Goal: Task Accomplishment & Management: Manage account settings

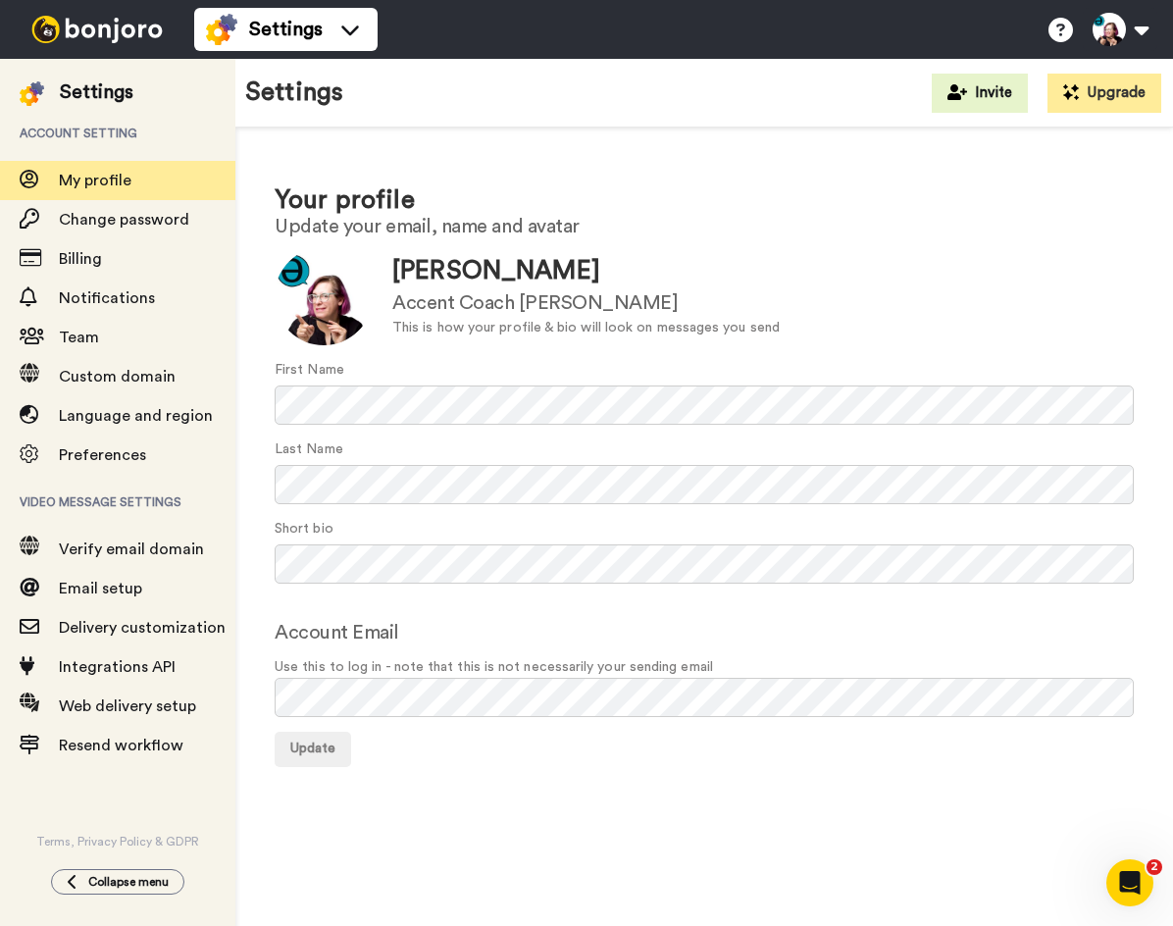
click at [95, 35] on img at bounding box center [97, 29] width 147 height 27
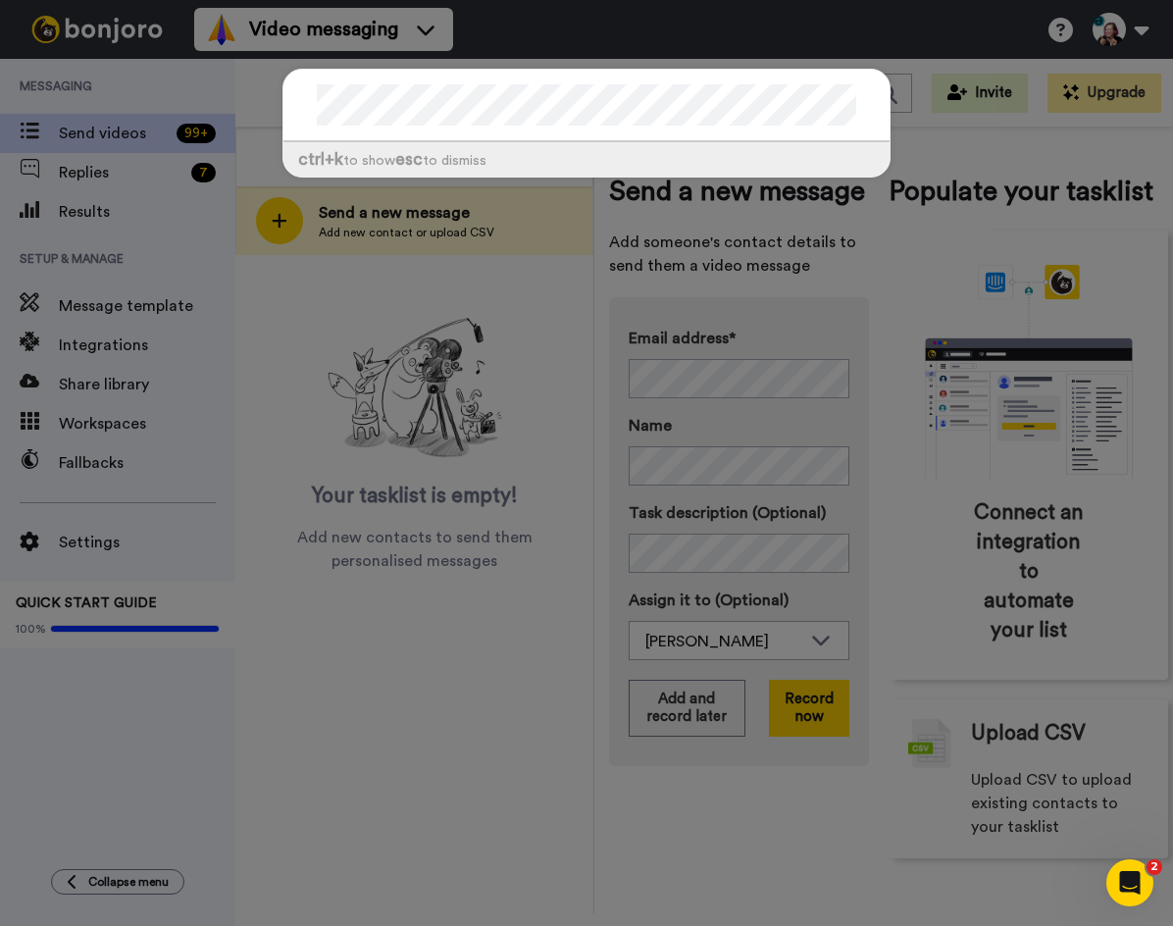
click at [434, 734] on div "ctrl +k to show esc to dismiss" at bounding box center [586, 463] width 1173 height 926
click at [455, 645] on div "ctrl +k to show esc to dismiss" at bounding box center [586, 463] width 1173 height 926
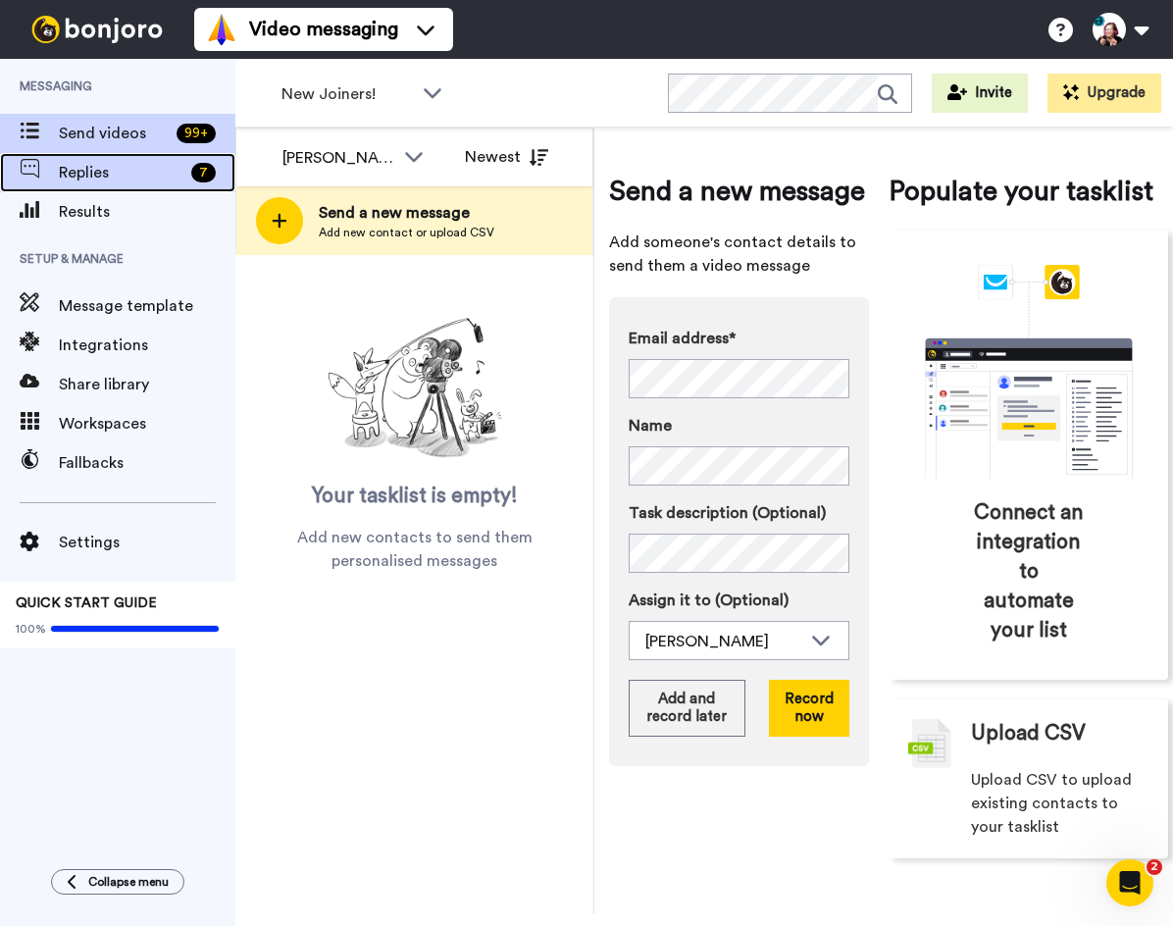
click at [151, 170] on span "Replies" at bounding box center [121, 173] width 125 height 24
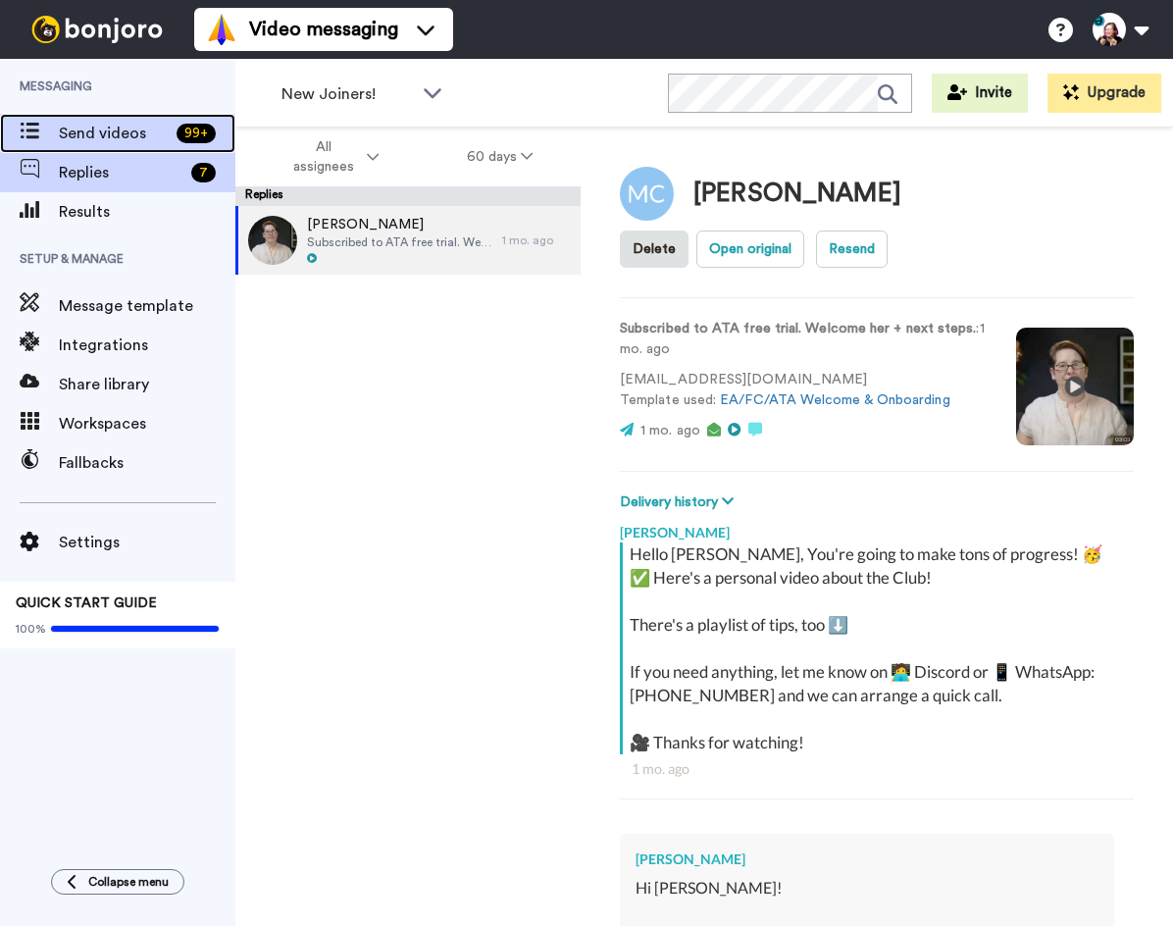
click at [128, 128] on span "Send videos" at bounding box center [114, 134] width 110 height 24
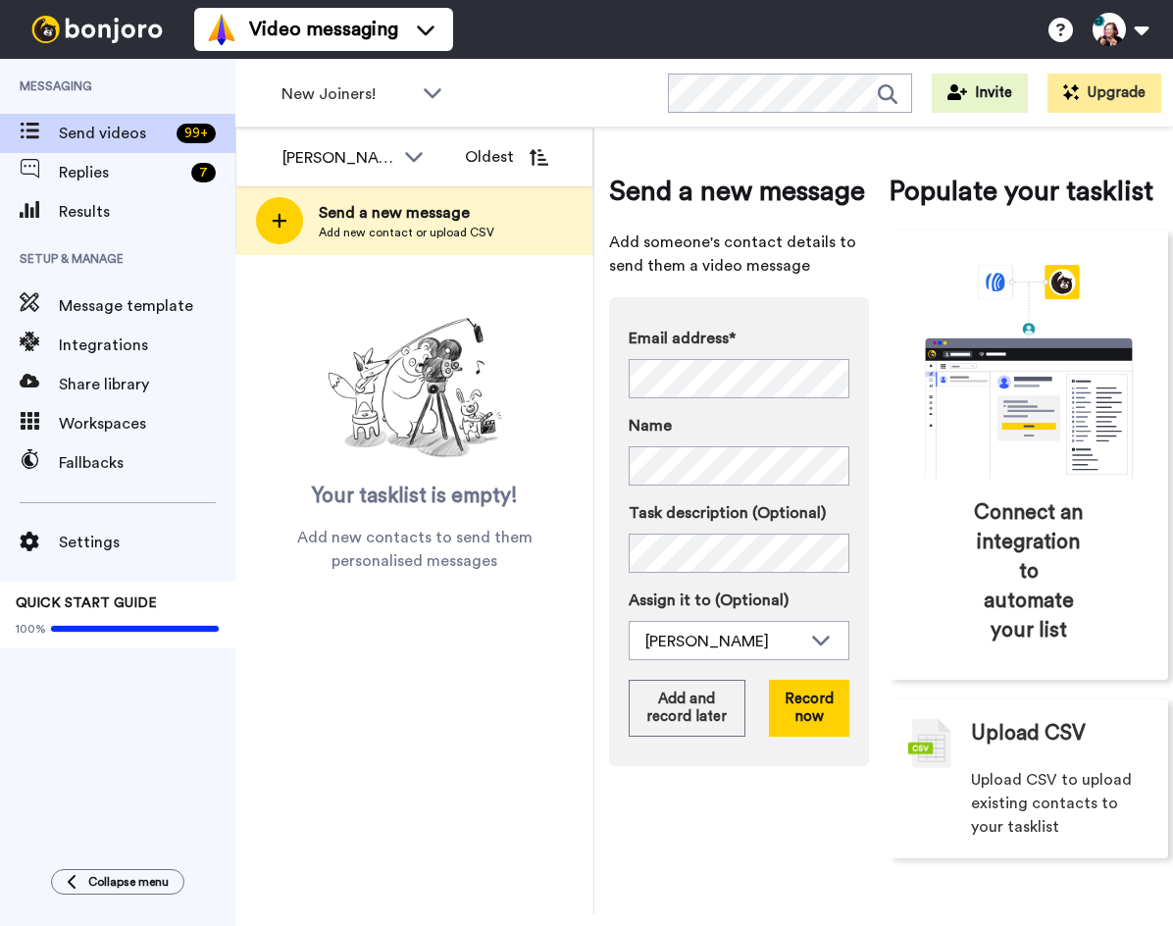
click at [510, 153] on button "Oldest" at bounding box center [506, 156] width 113 height 39
click at [353, 165] on div "[PERSON_NAME]" at bounding box center [338, 158] width 112 height 24
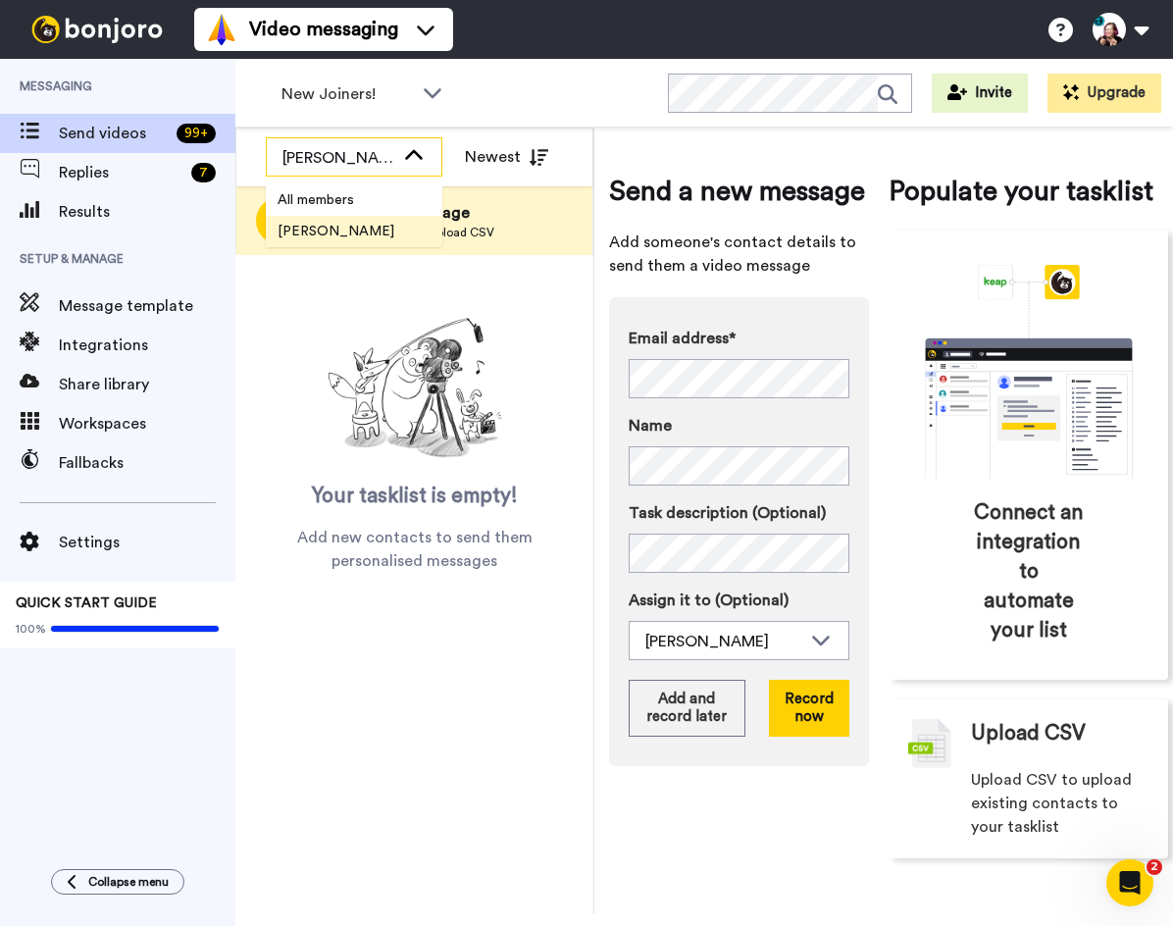
click at [353, 165] on div "[PERSON_NAME]" at bounding box center [338, 158] width 112 height 24
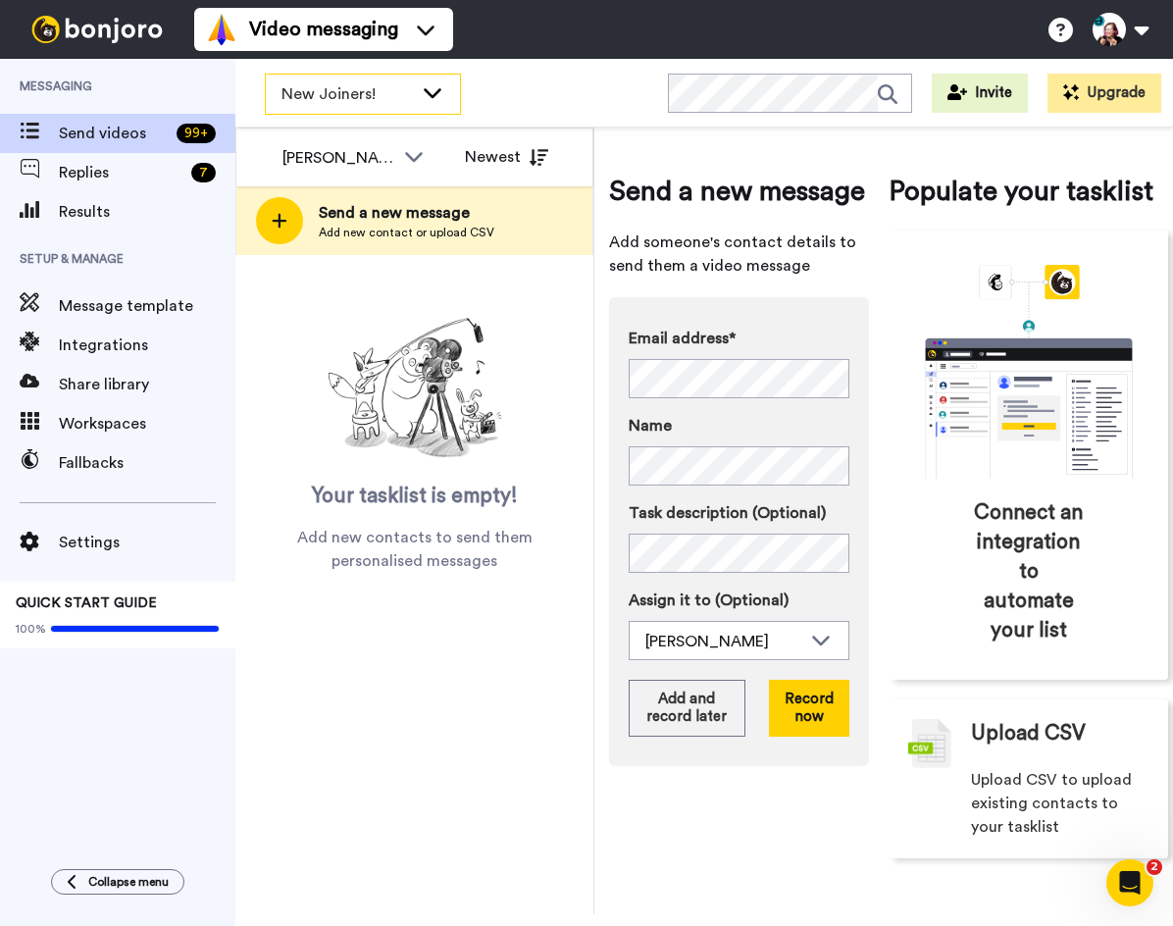
click at [415, 82] on div "New Joiners!" at bounding box center [363, 94] width 194 height 39
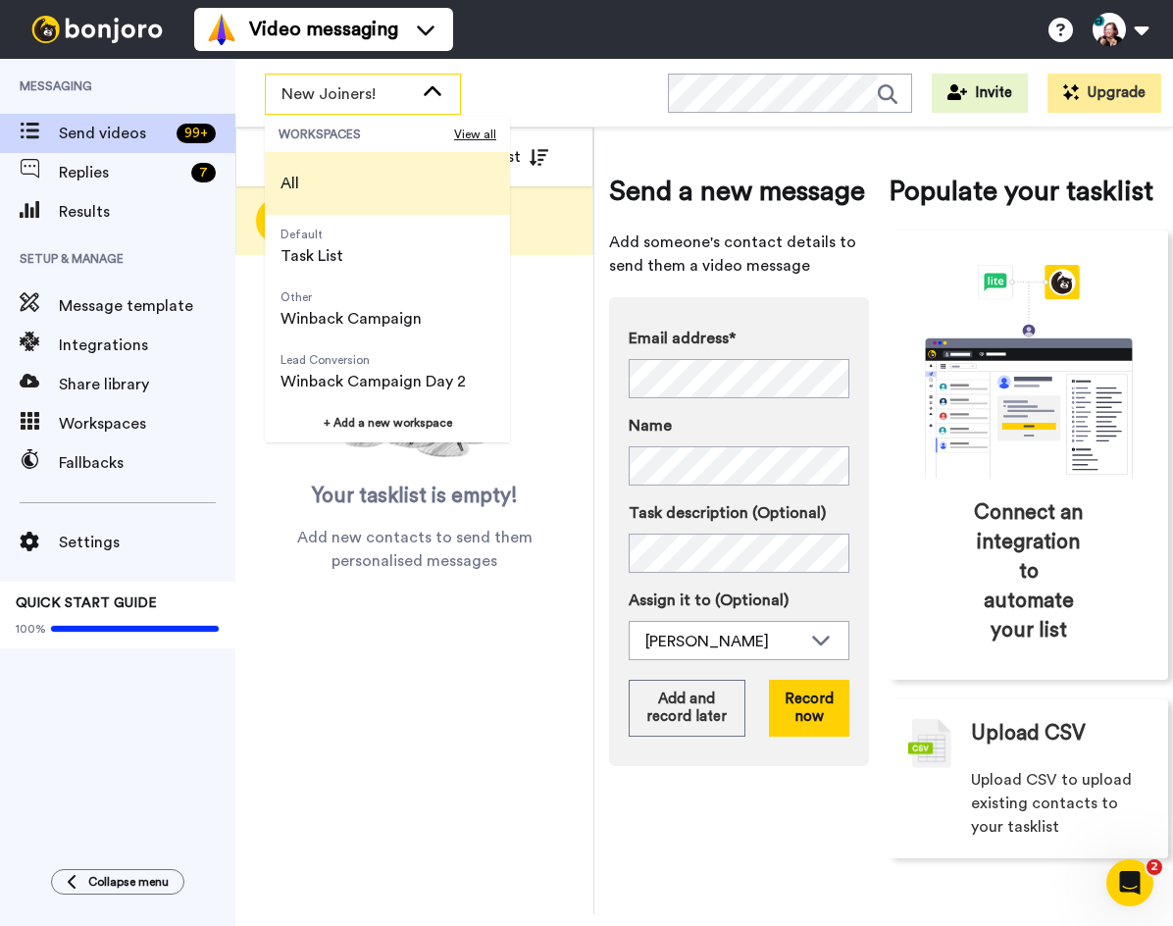
click at [357, 155] on li "All" at bounding box center [387, 183] width 245 height 63
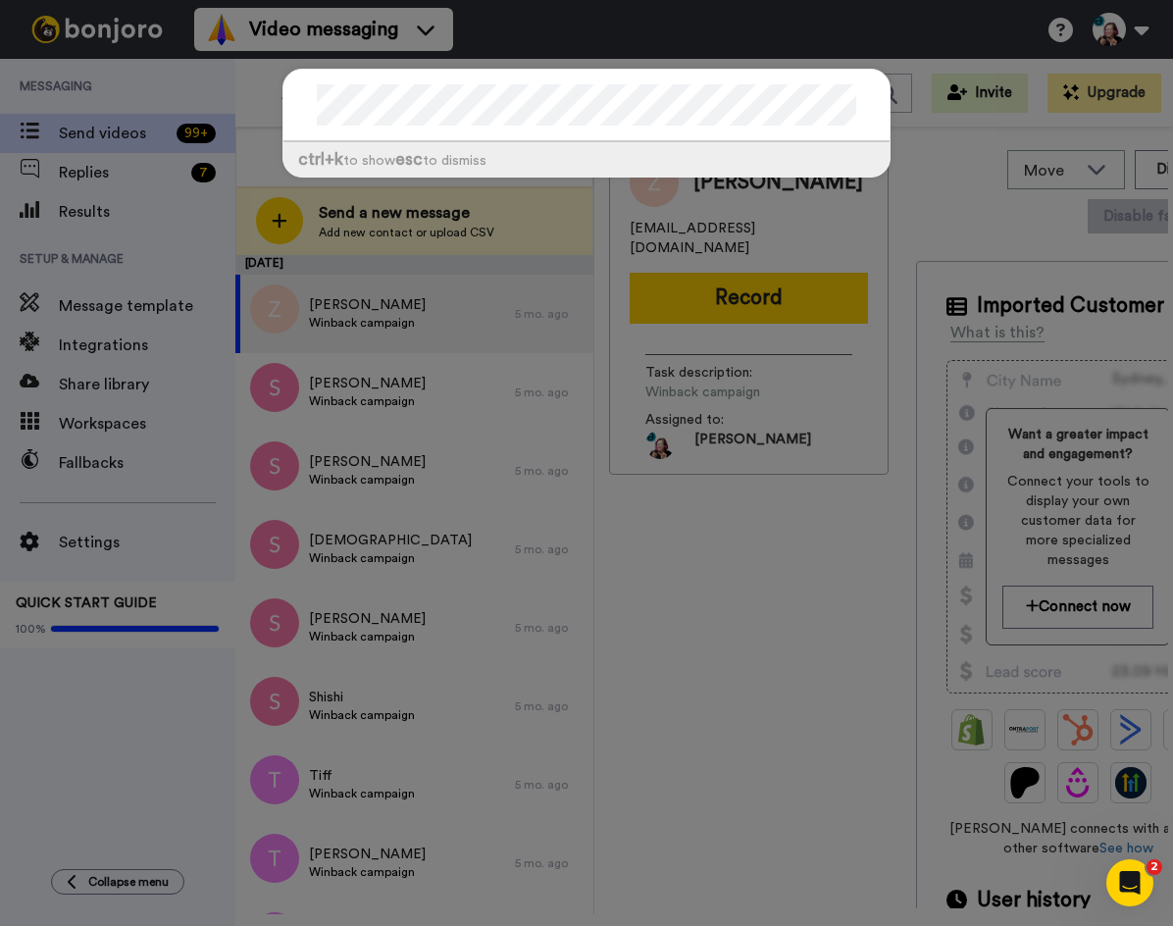
click at [794, 535] on div "ctrl +k to show esc to dismiss" at bounding box center [586, 463] width 1173 height 926
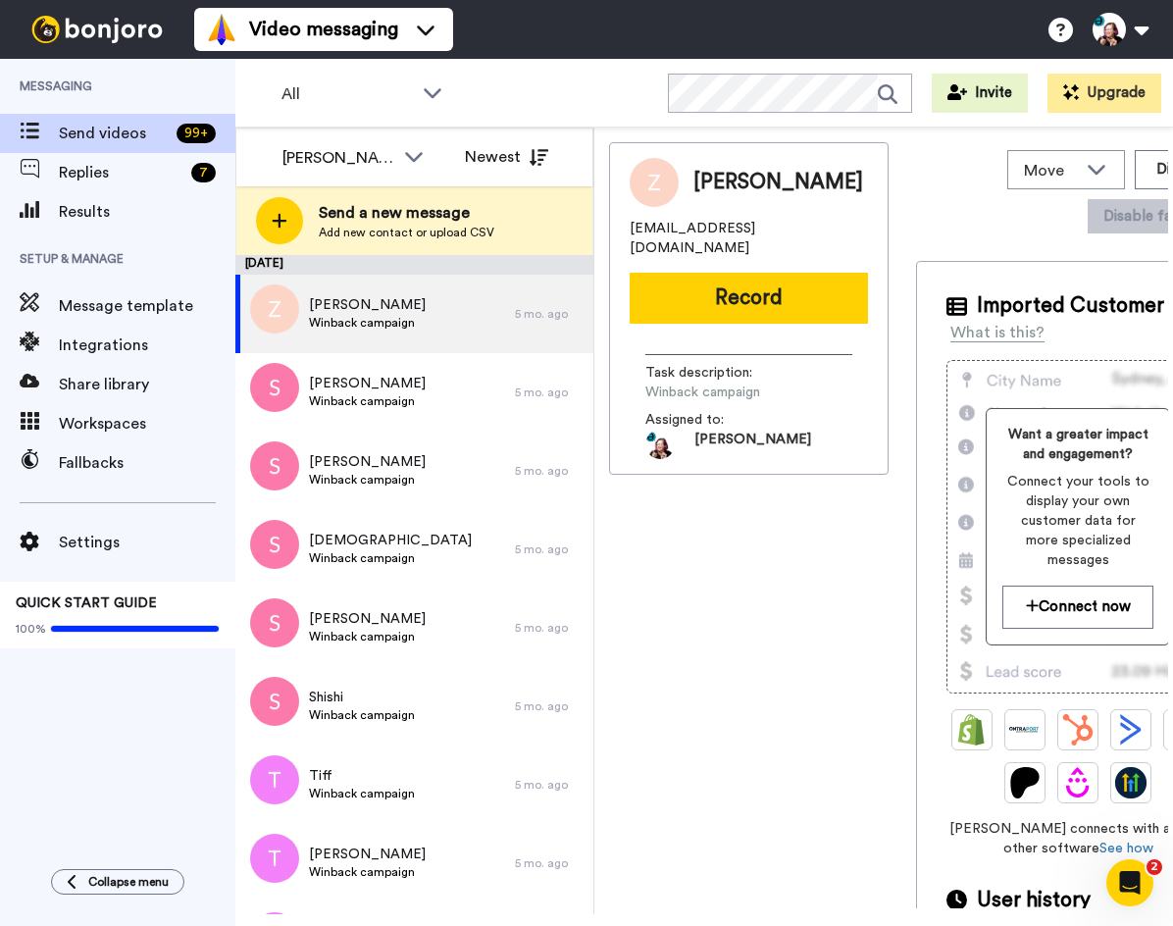
click at [794, 535] on div "Zakhar zakharloza@gmail.com Record Task description : Winback campaign Assigned…" at bounding box center [748, 525] width 279 height 766
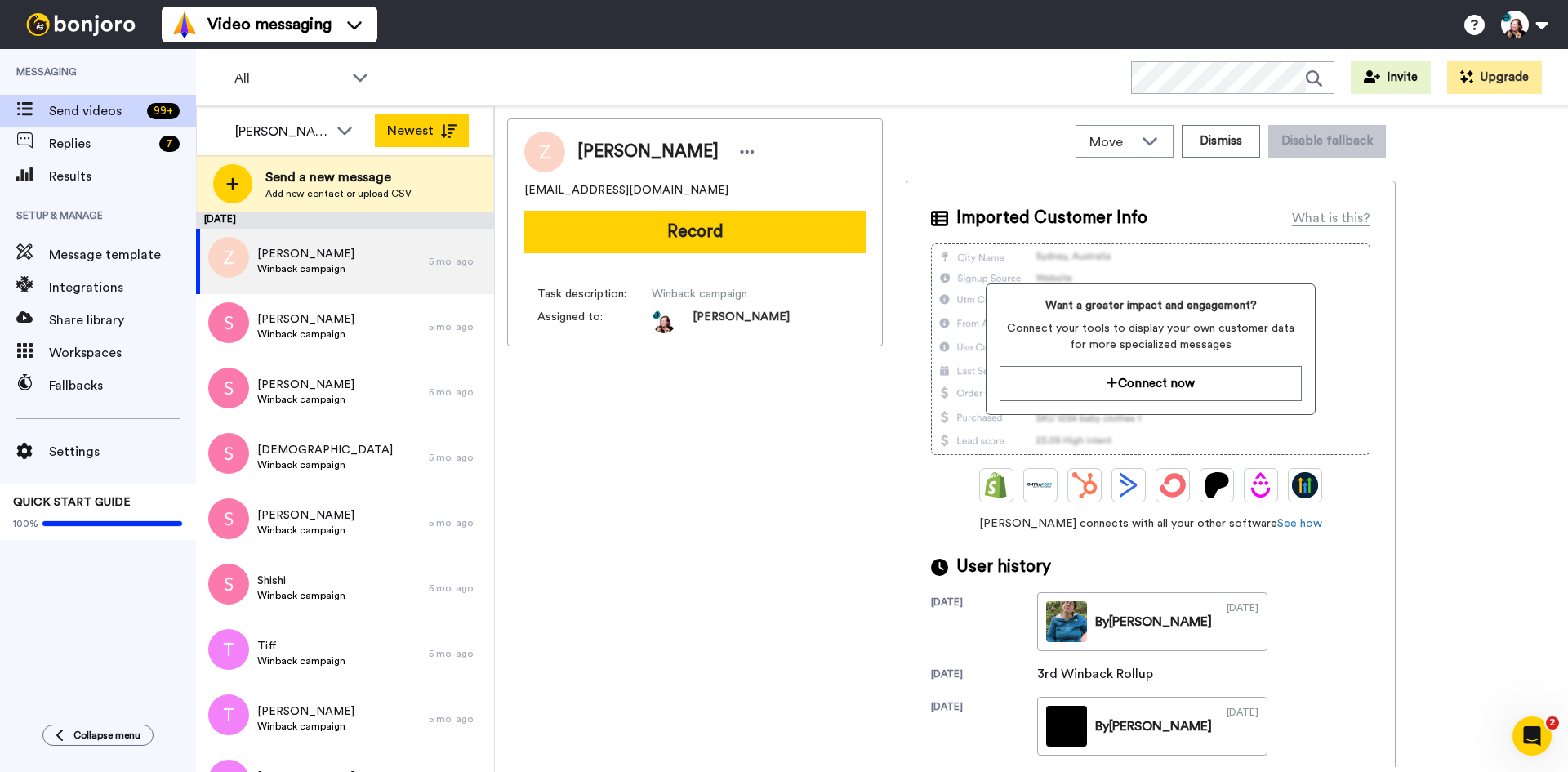
click at [401, 117] on button "Newest" at bounding box center [421, 130] width 94 height 32
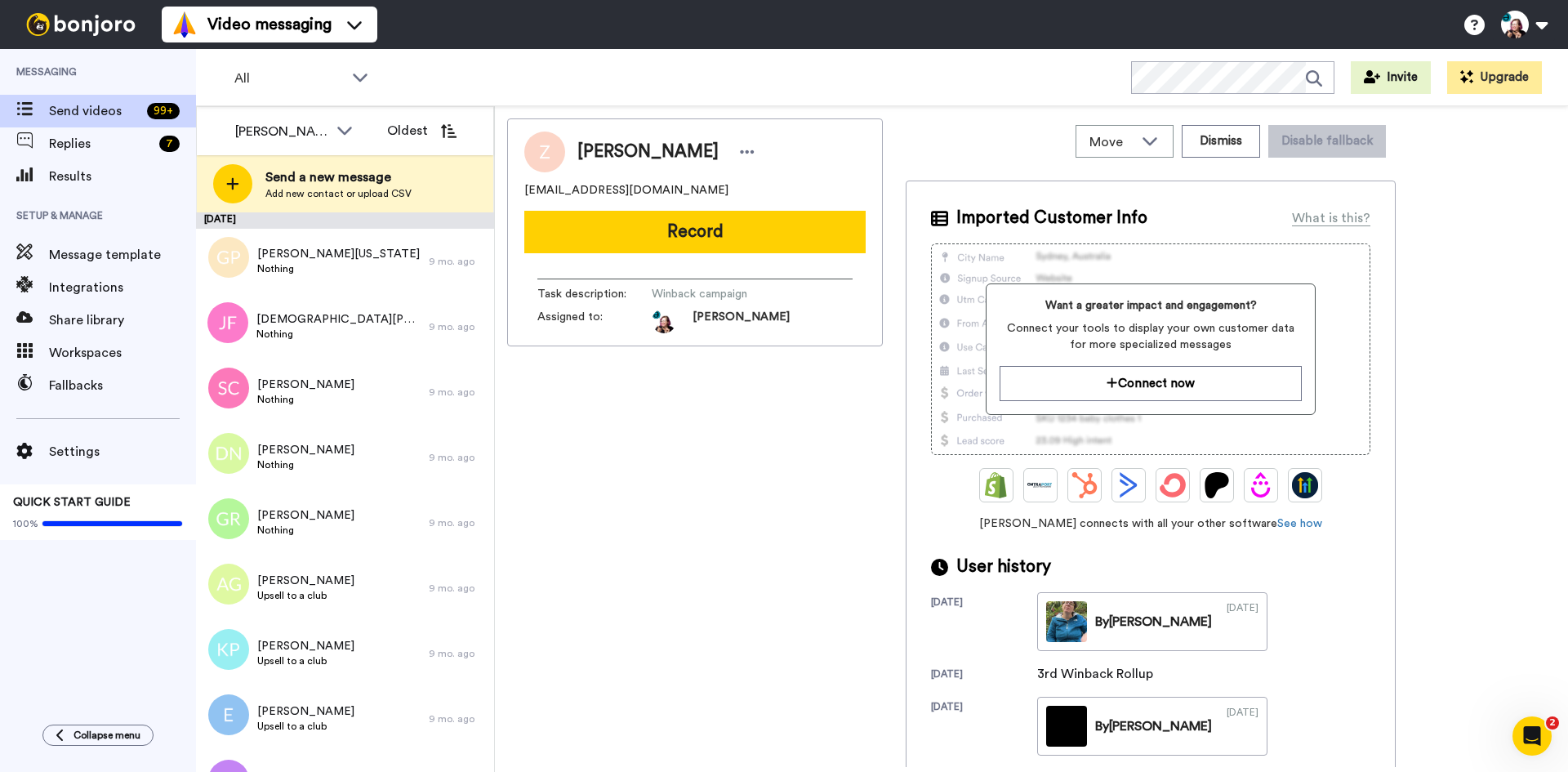
click at [401, 117] on button "Oldest" at bounding box center [421, 130] width 94 height 32
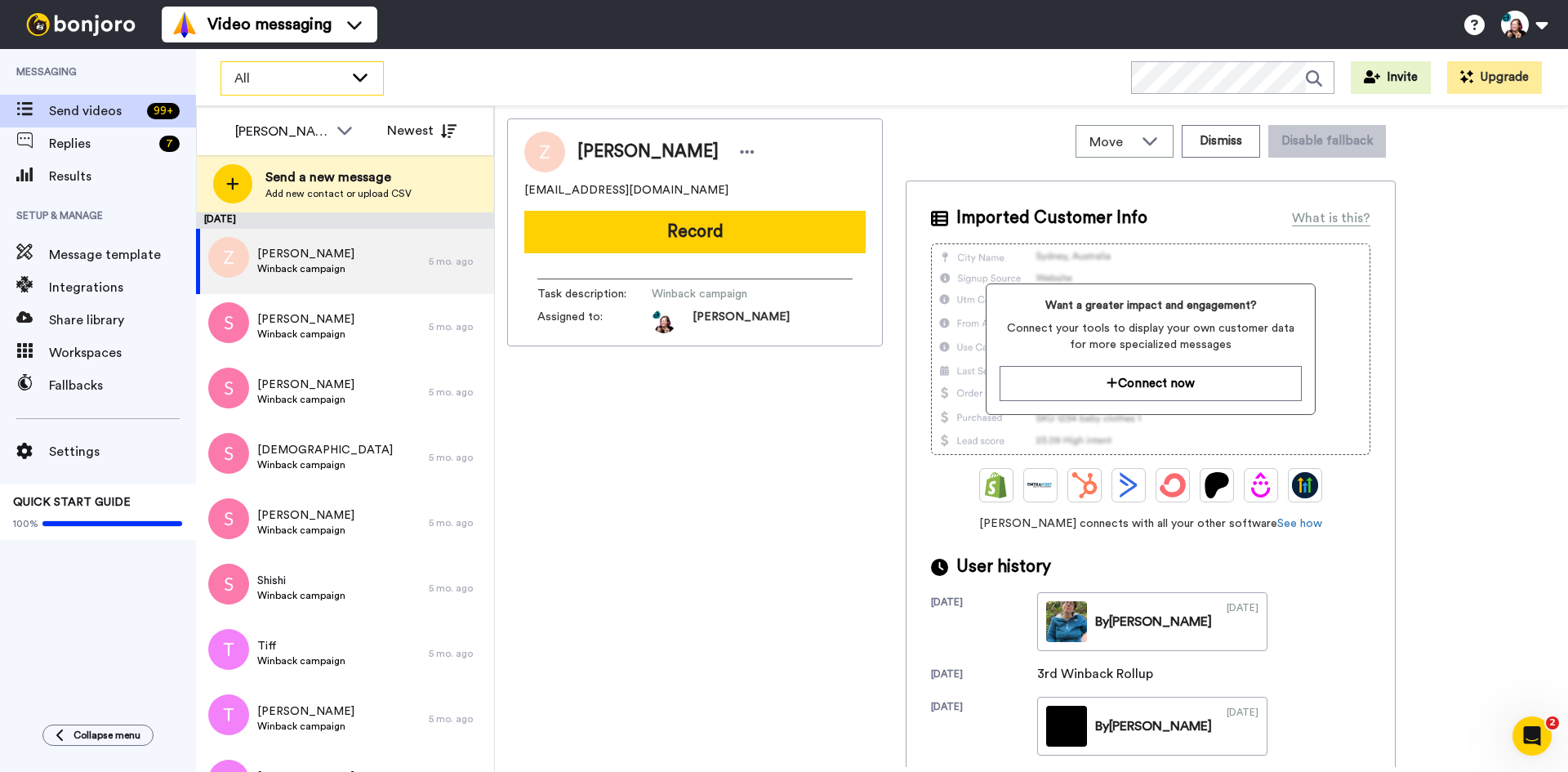
click at [313, 78] on span "All" at bounding box center [288, 78] width 109 height 20
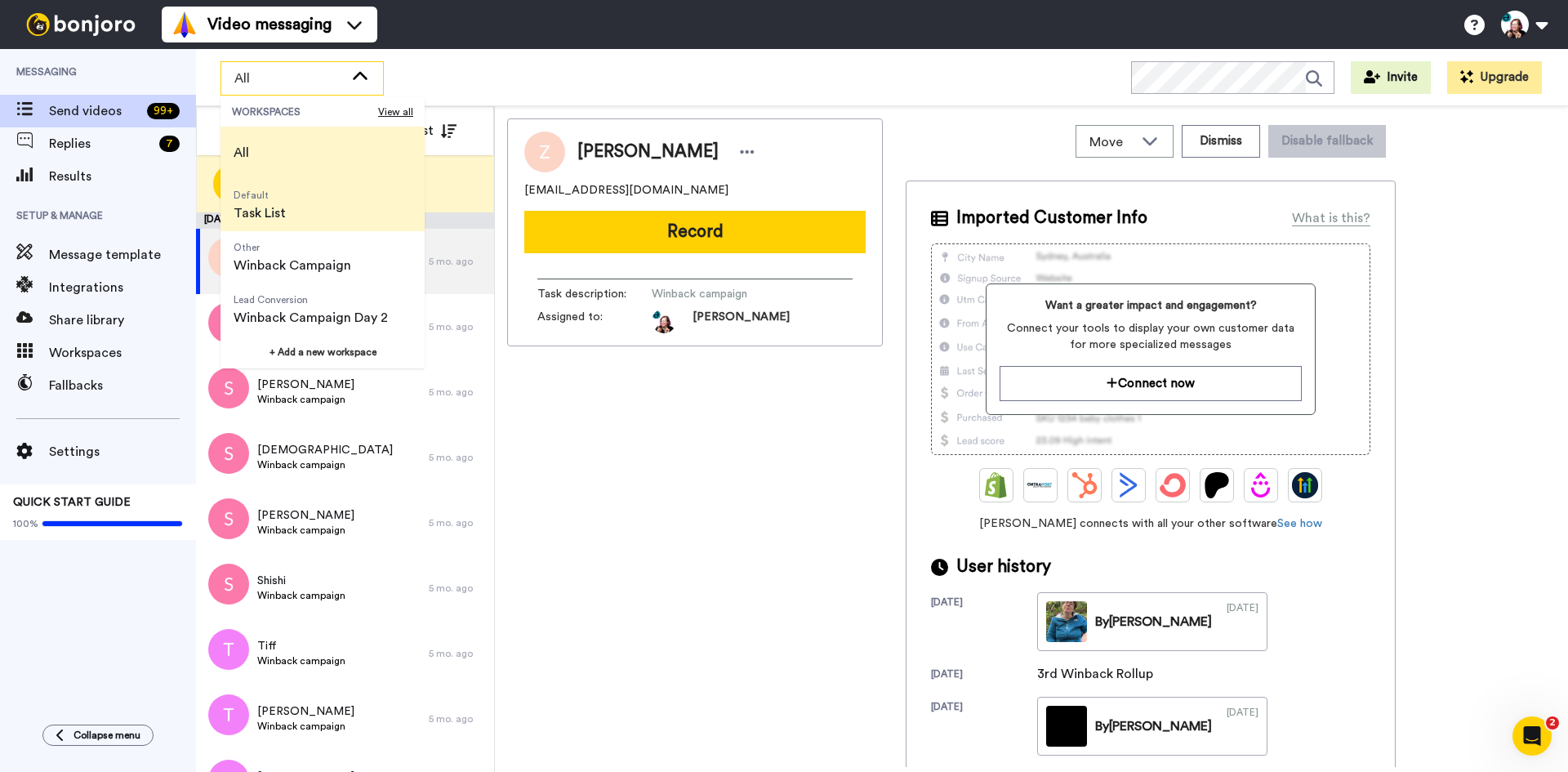
click at [296, 218] on span "Default Task List" at bounding box center [260, 205] width 78 height 52
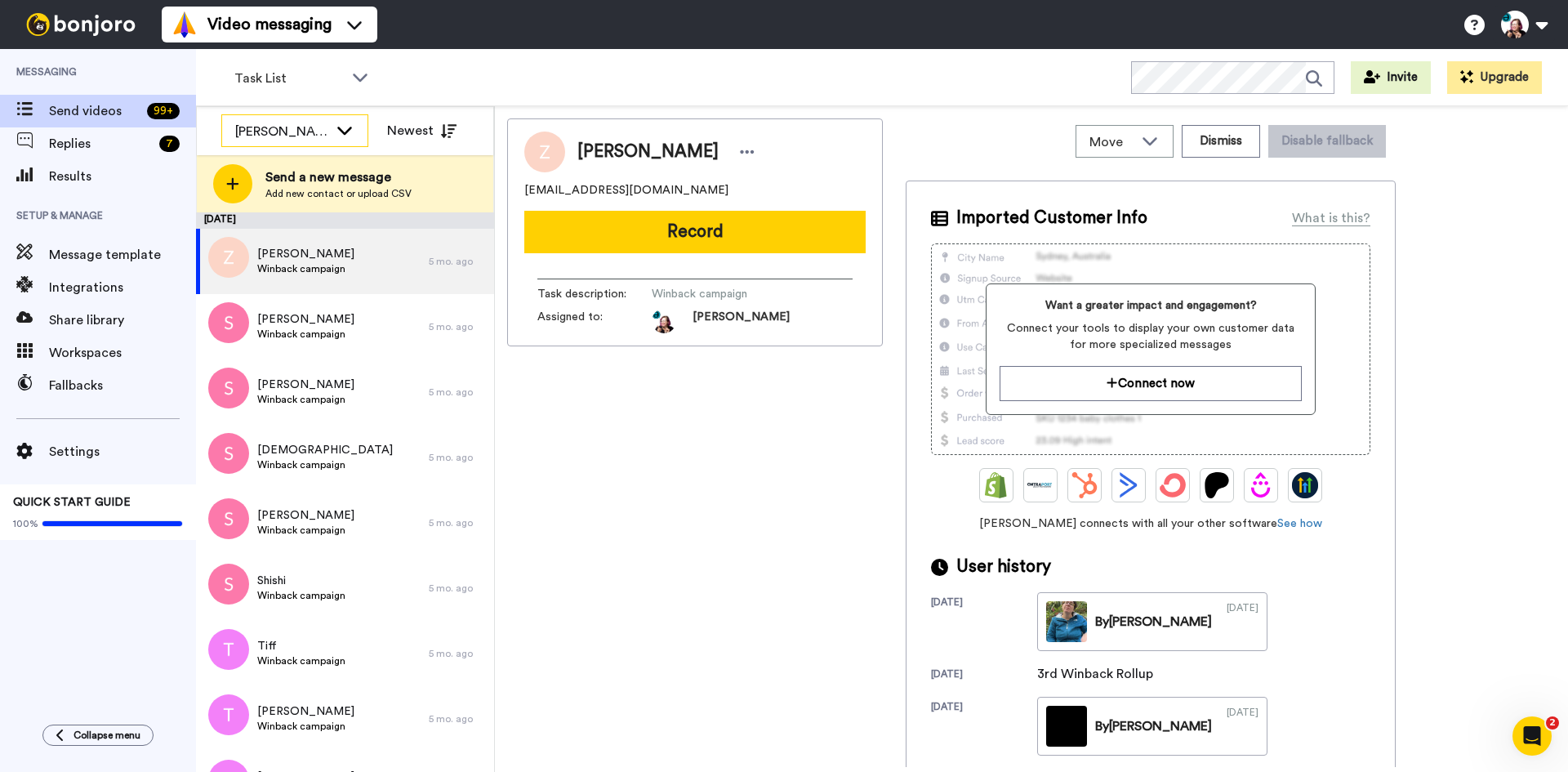
click at [331, 129] on div "[PERSON_NAME]" at bounding box center [295, 131] width 146 height 32
click at [310, 187] on li "[PERSON_NAME]" at bounding box center [295, 192] width 147 height 26
click at [324, 86] on span "Task List" at bounding box center [288, 78] width 109 height 20
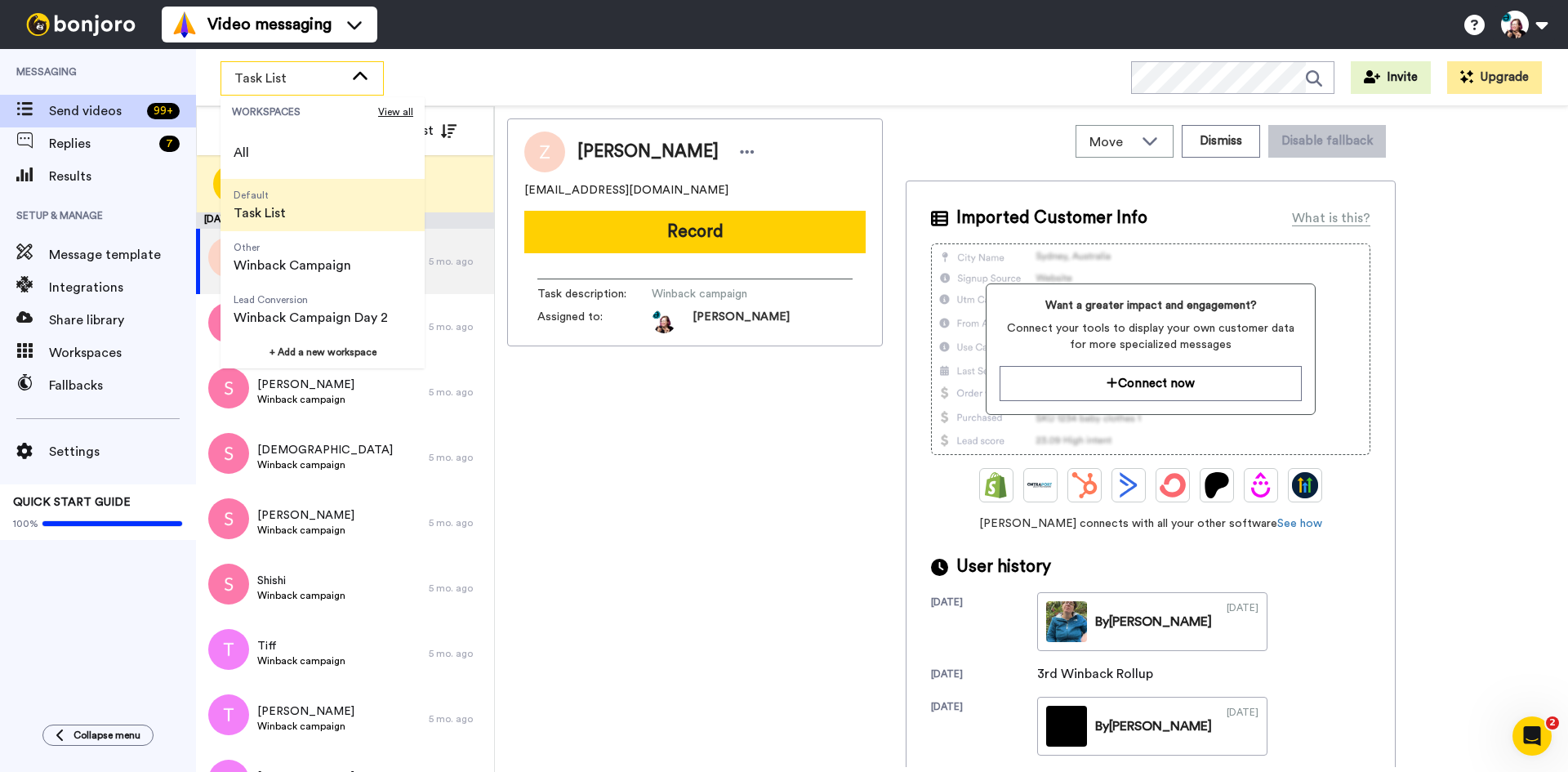
click at [308, 211] on li "Default Task List" at bounding box center [322, 205] width 204 height 52
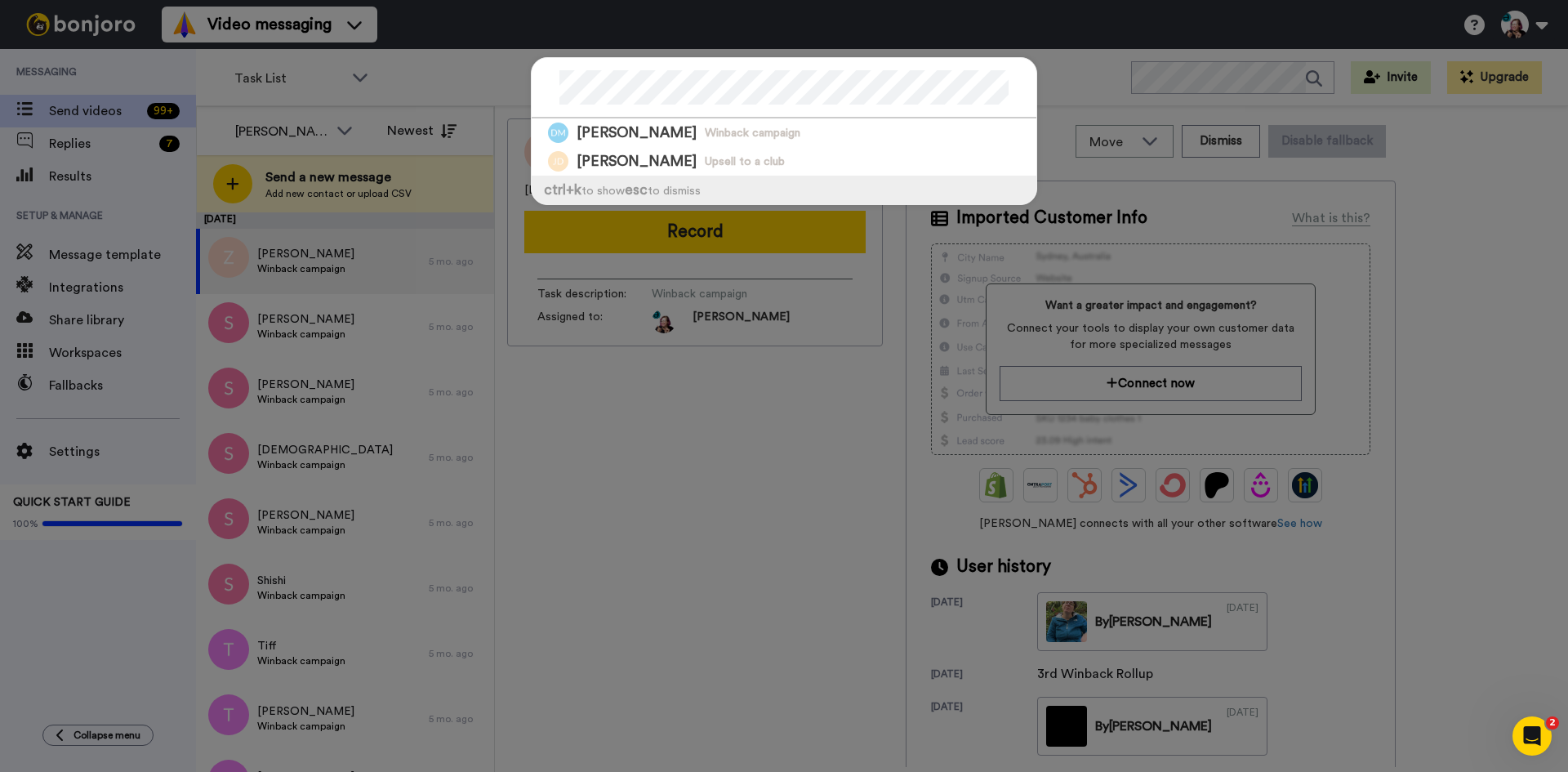
click at [840, 481] on div "Dela Martin Winback campaign Julian DeLaney Upsell to a club ctrl +k to show es…" at bounding box center [784, 386] width 1568 height 772
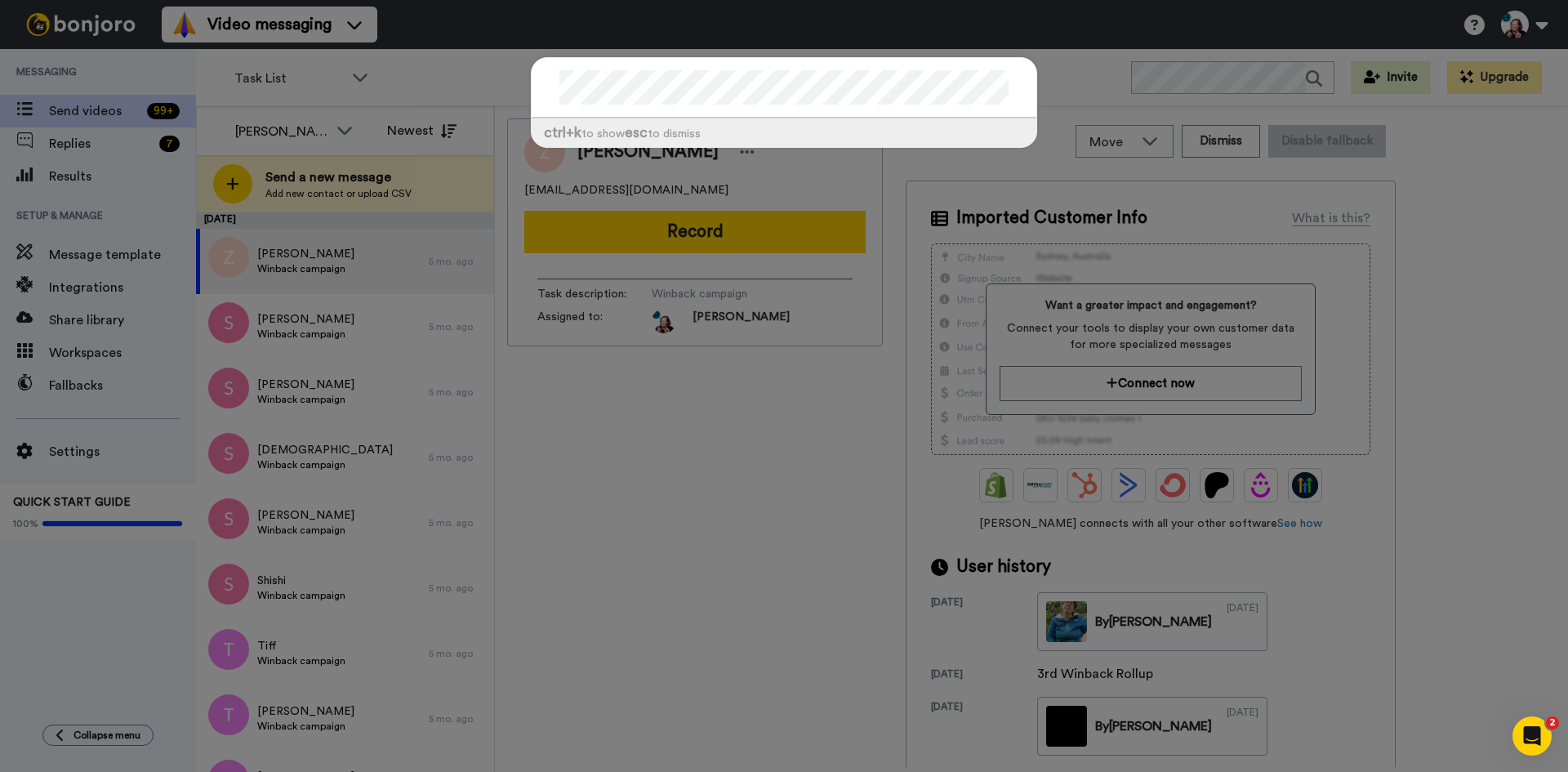
click at [716, 497] on div "ctrl +k to show esc to dismiss" at bounding box center [784, 386] width 1568 height 772
